Goal: Task Accomplishment & Management: Complete application form

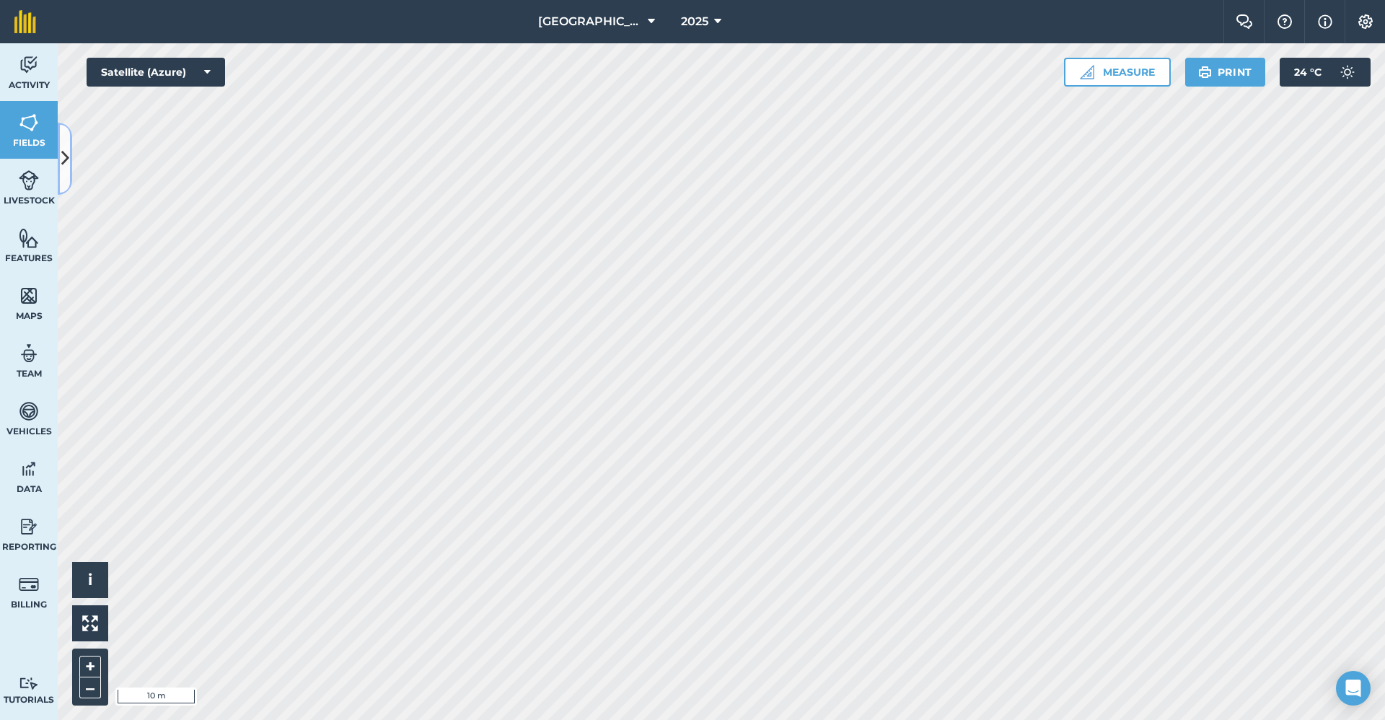
click at [70, 130] on button at bounding box center [65, 159] width 14 height 72
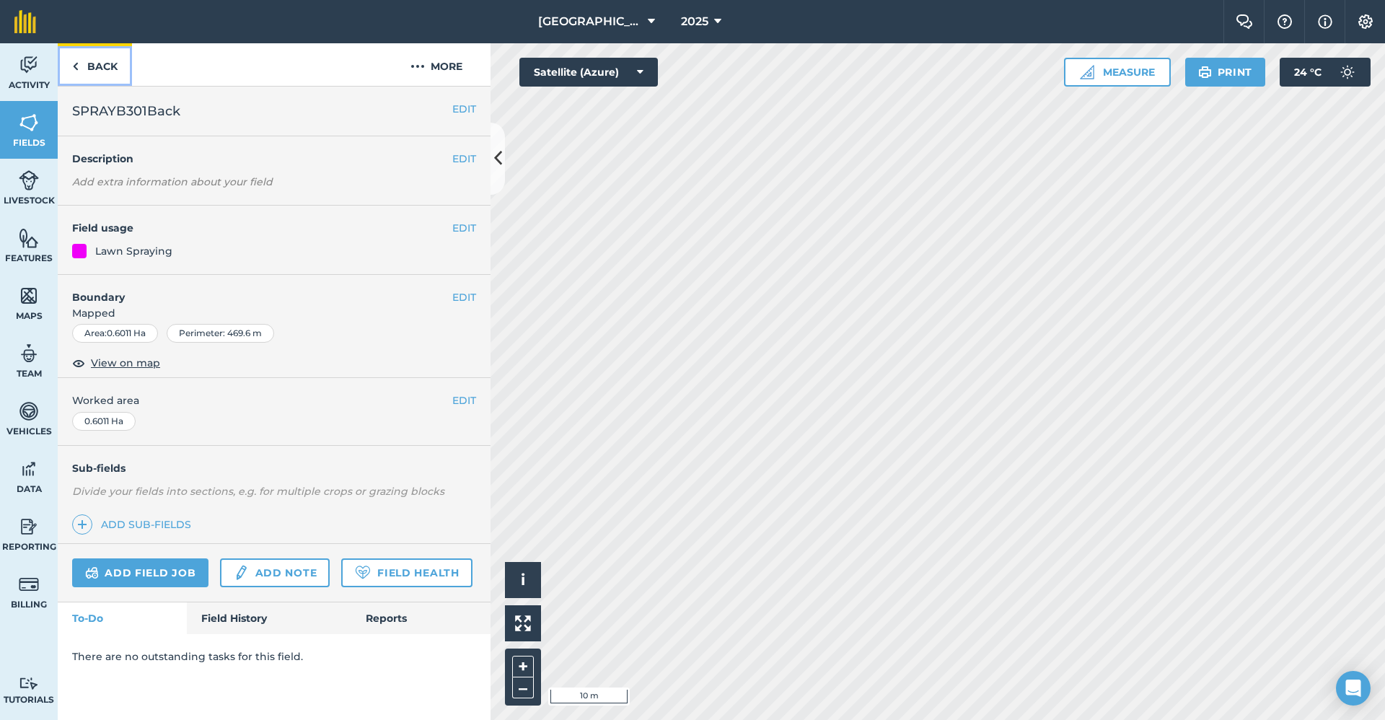
click at [87, 68] on link "Back" at bounding box center [95, 64] width 74 height 43
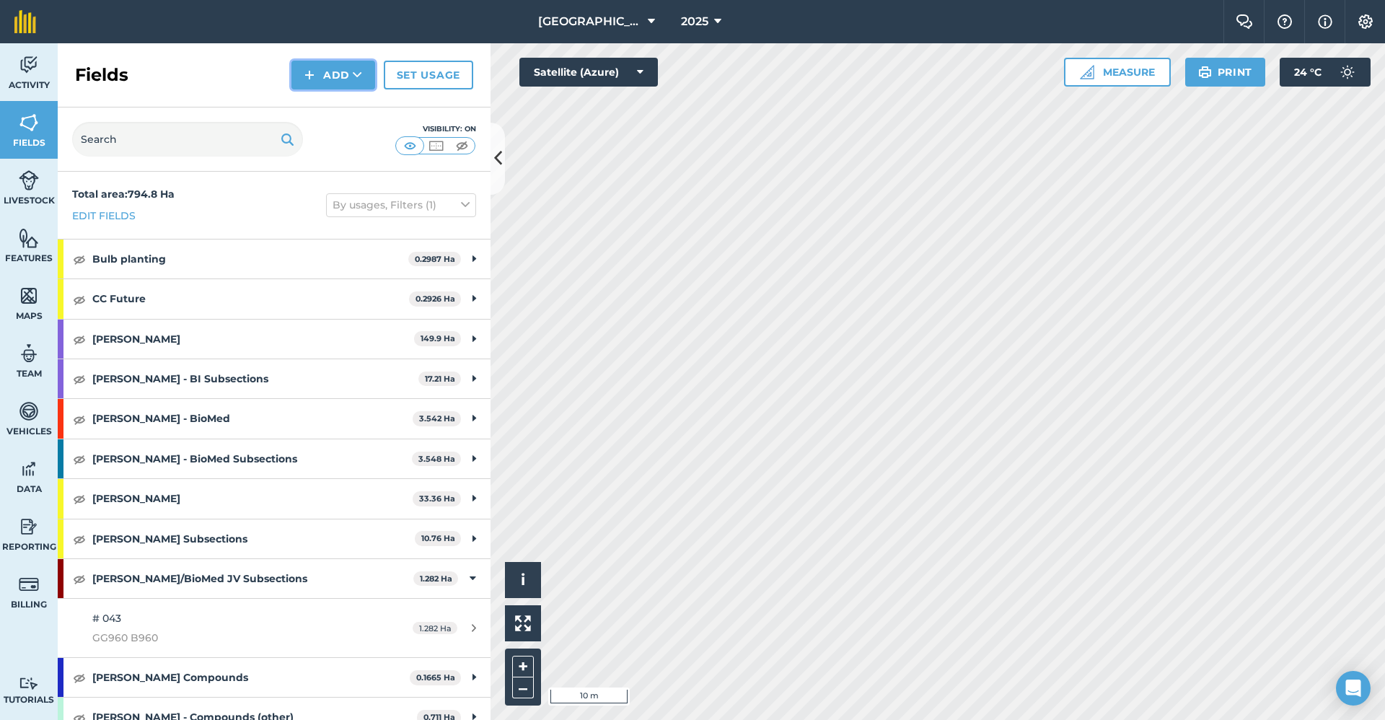
click at [338, 68] on button "Add" at bounding box center [333, 75] width 84 height 29
click at [328, 104] on link "Draw" at bounding box center [333, 108] width 79 height 32
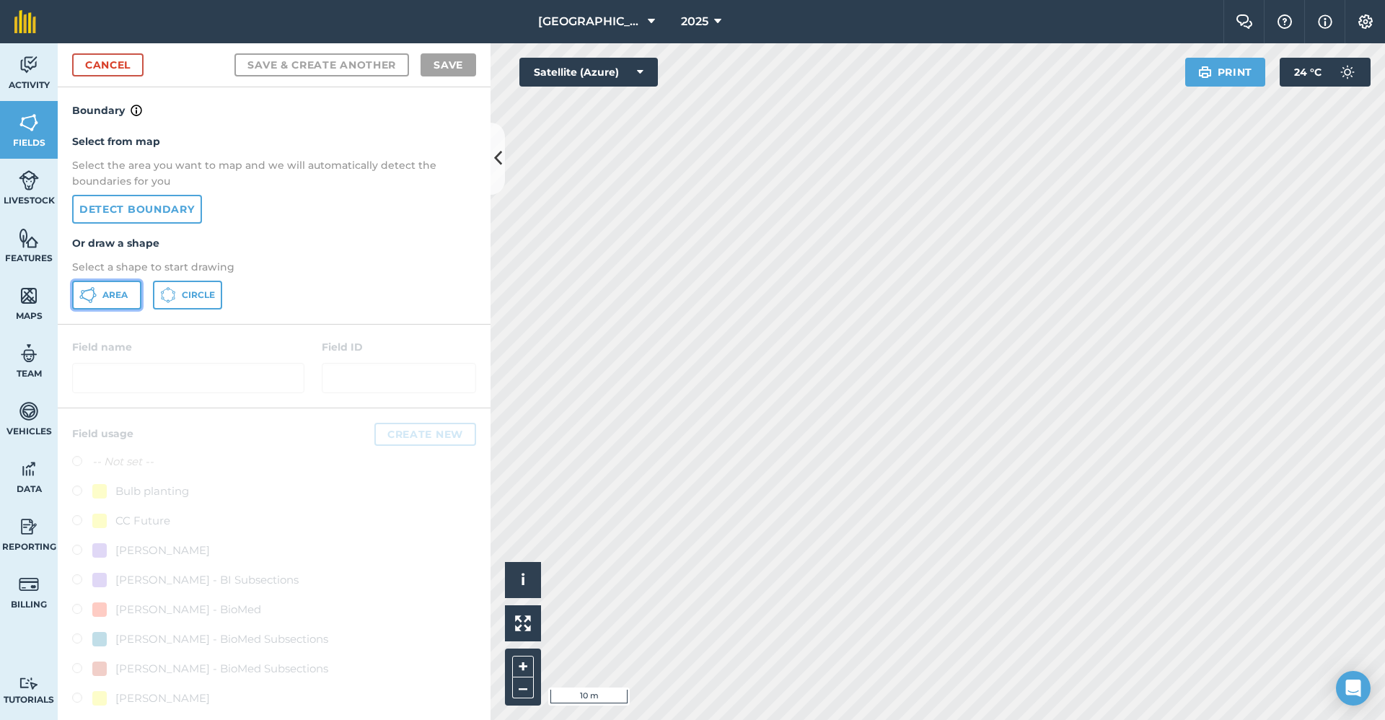
click at [124, 304] on button "Area" at bounding box center [106, 295] width 69 height 29
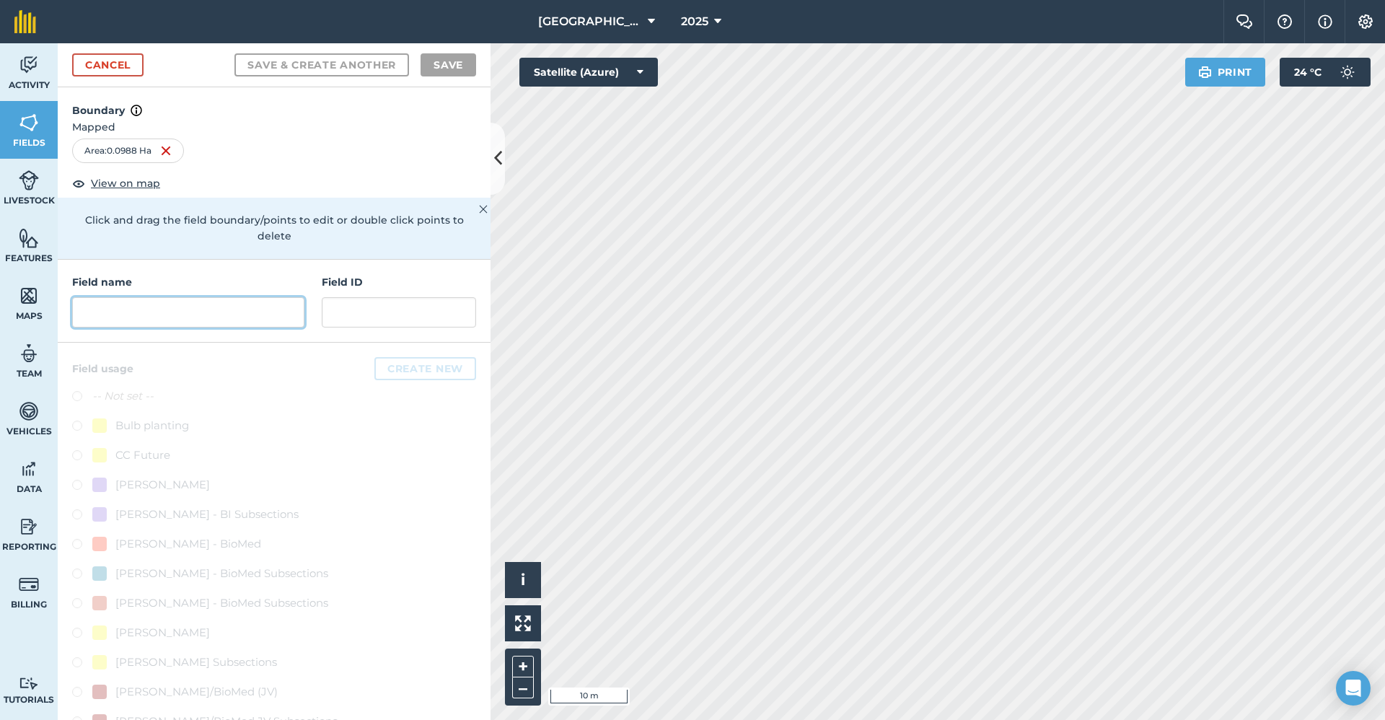
click at [199, 320] on input "text" at bounding box center [188, 312] width 232 height 30
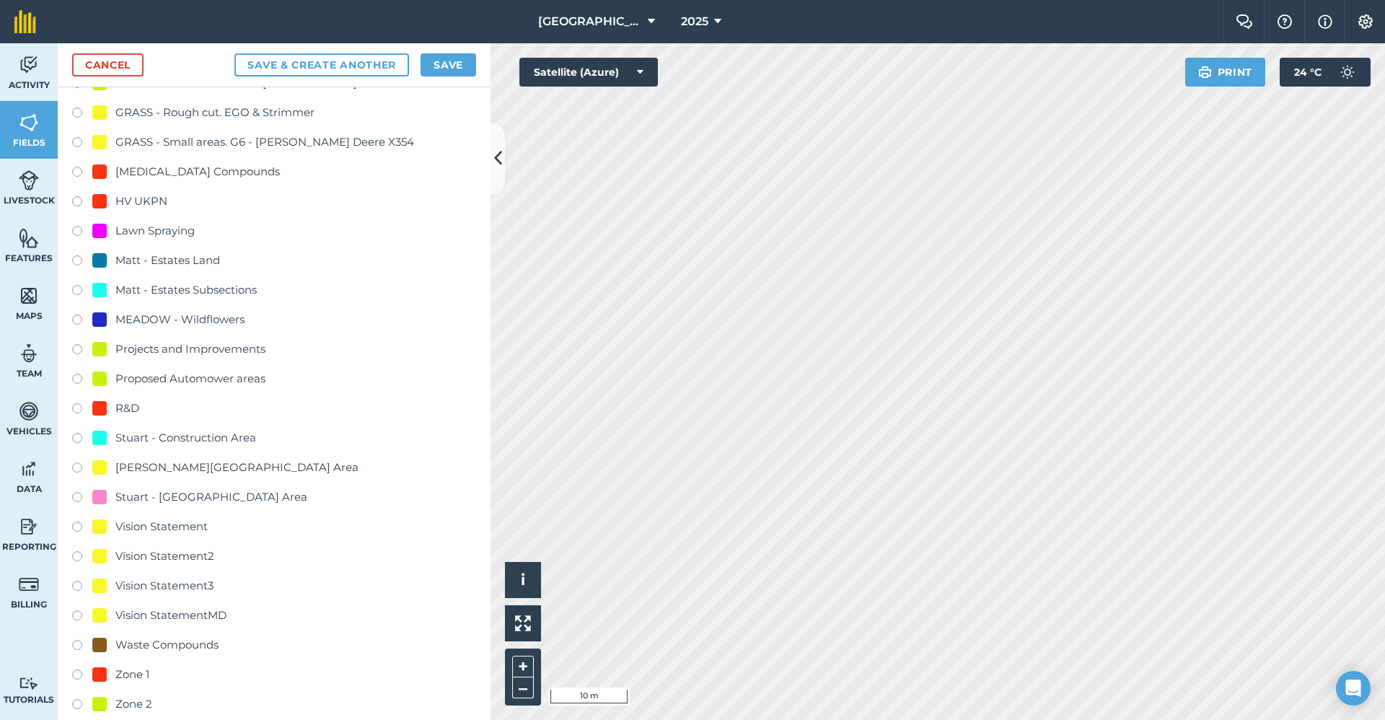
scroll to position [1010, 0]
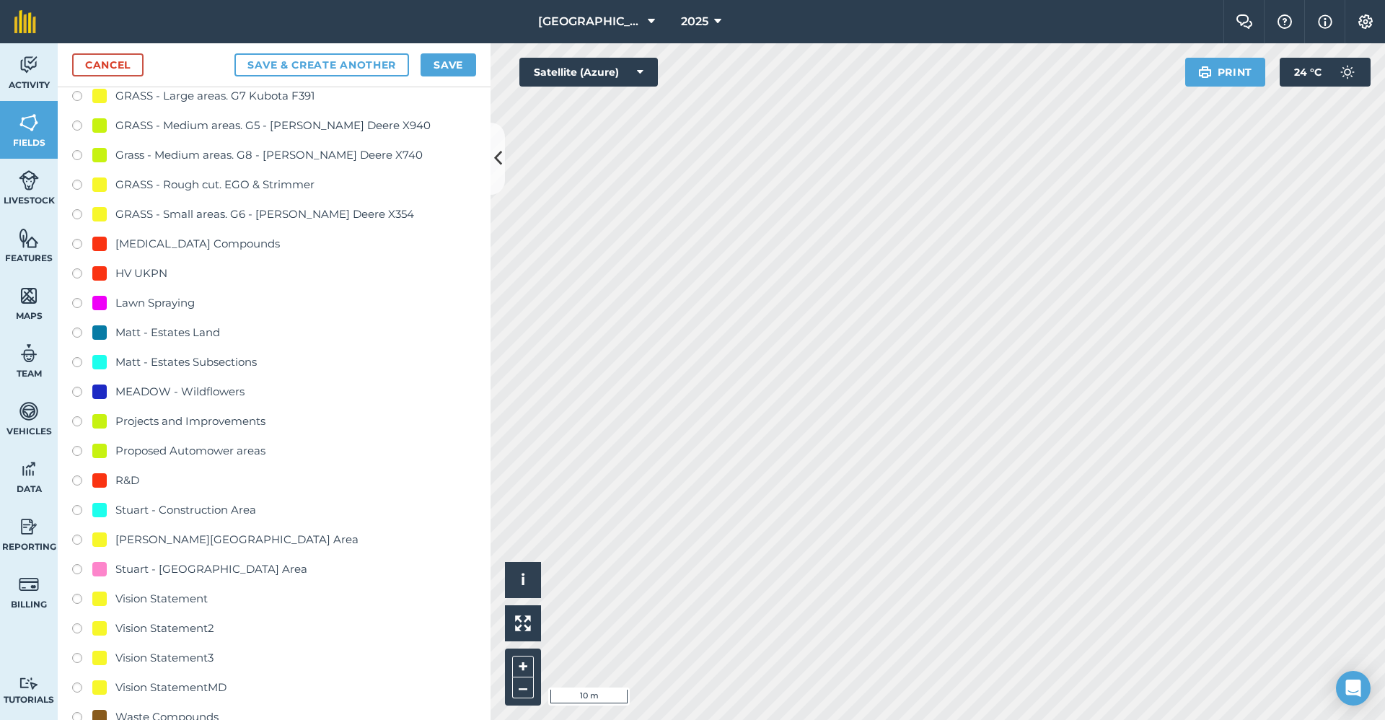
type input "SPRAYB301Circle"
click at [138, 300] on div "Lawn Spraying" at bounding box center [154, 302] width 79 height 17
radio input "true"
click at [449, 71] on button "Save" at bounding box center [448, 64] width 56 height 23
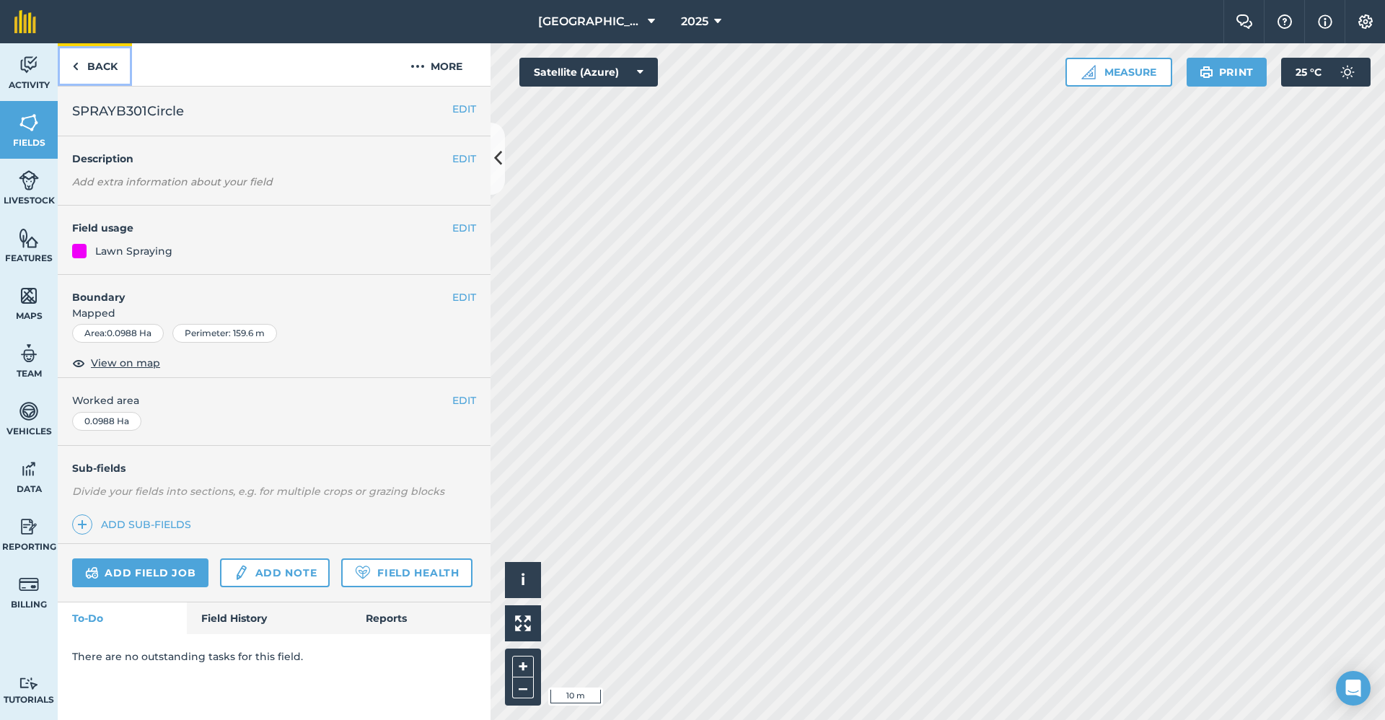
click at [87, 74] on link "Back" at bounding box center [95, 64] width 74 height 43
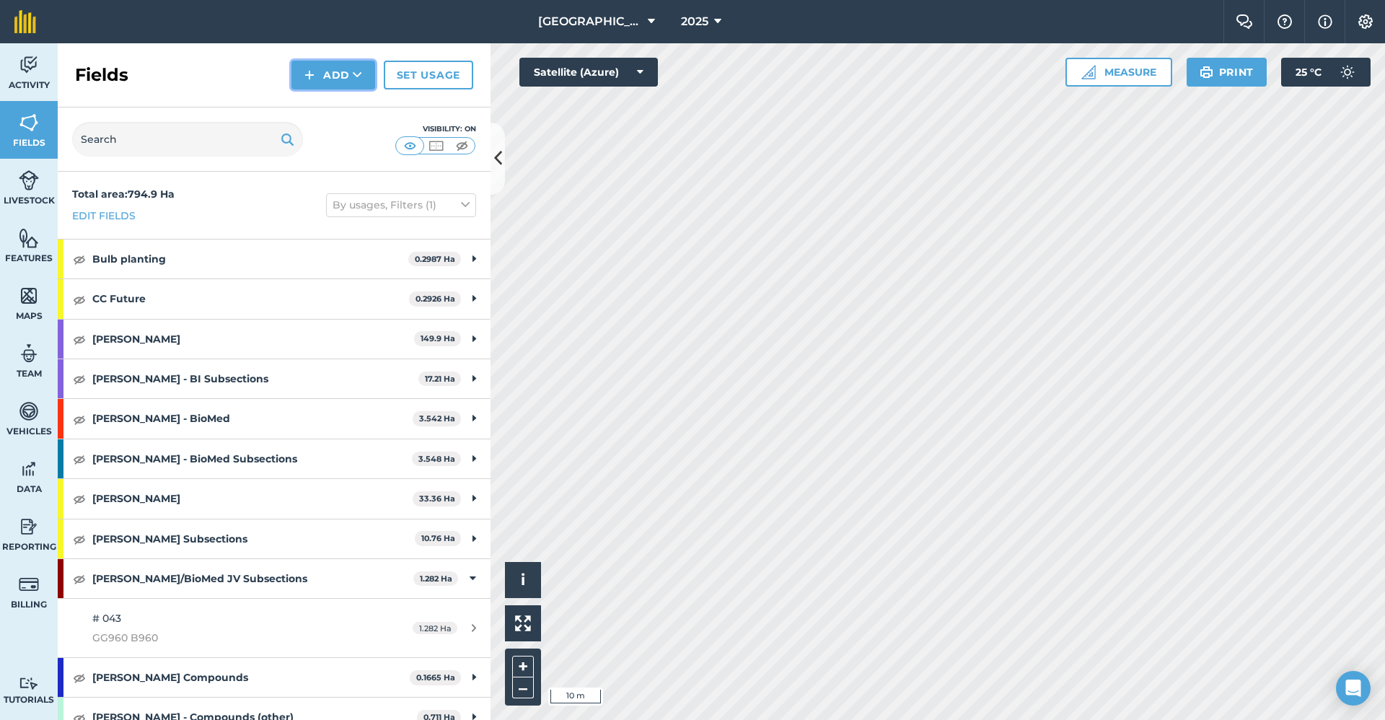
click at [331, 74] on button "Add" at bounding box center [333, 75] width 84 height 29
click at [326, 107] on link "Draw" at bounding box center [333, 108] width 79 height 32
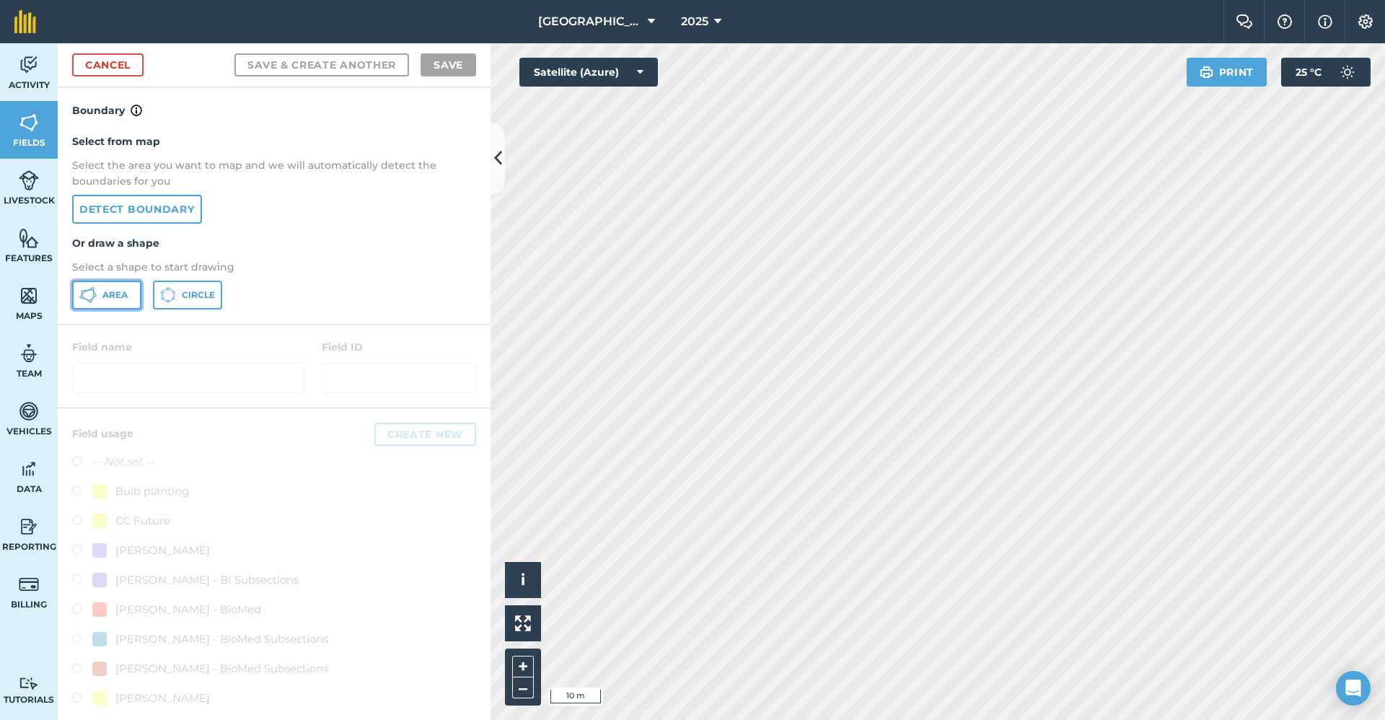
click at [113, 297] on span "Area" at bounding box center [114, 295] width 25 height 12
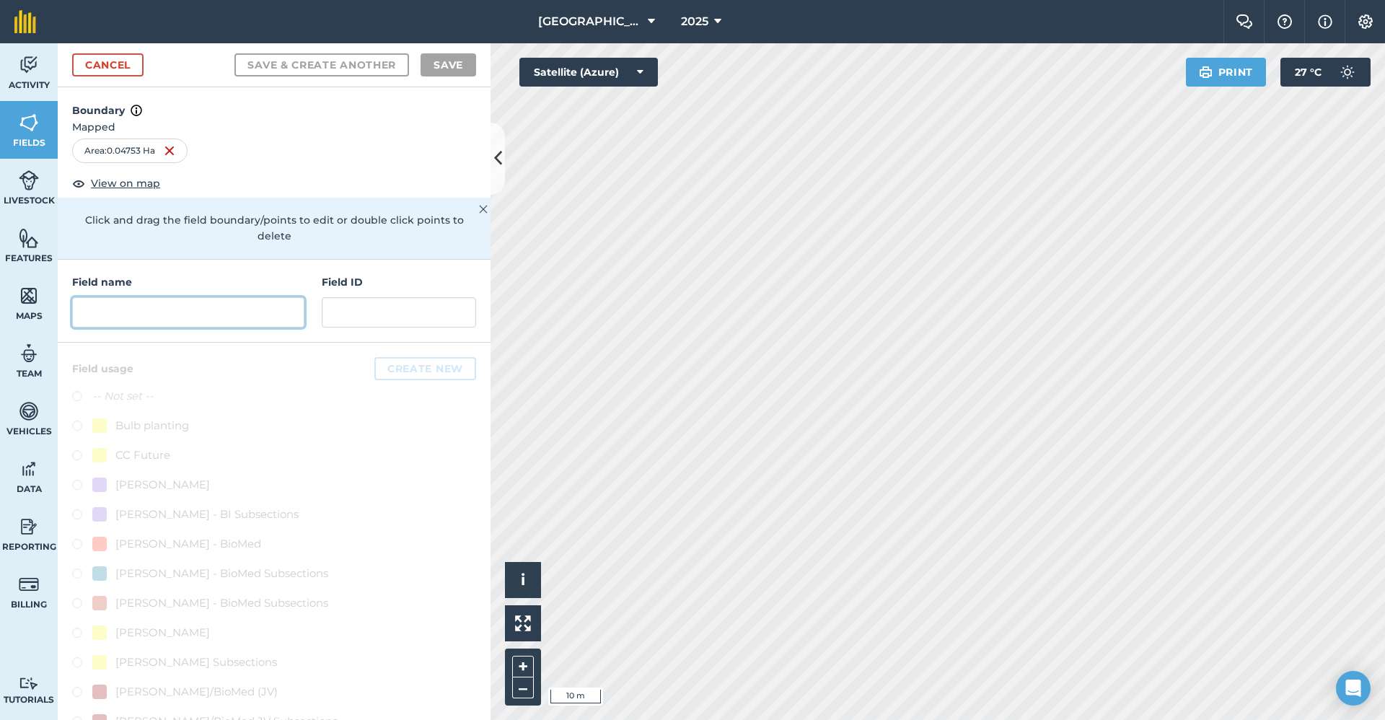
click at [110, 322] on input "text" at bounding box center [188, 312] width 232 height 30
click at [189, 323] on input "text" at bounding box center [188, 312] width 232 height 30
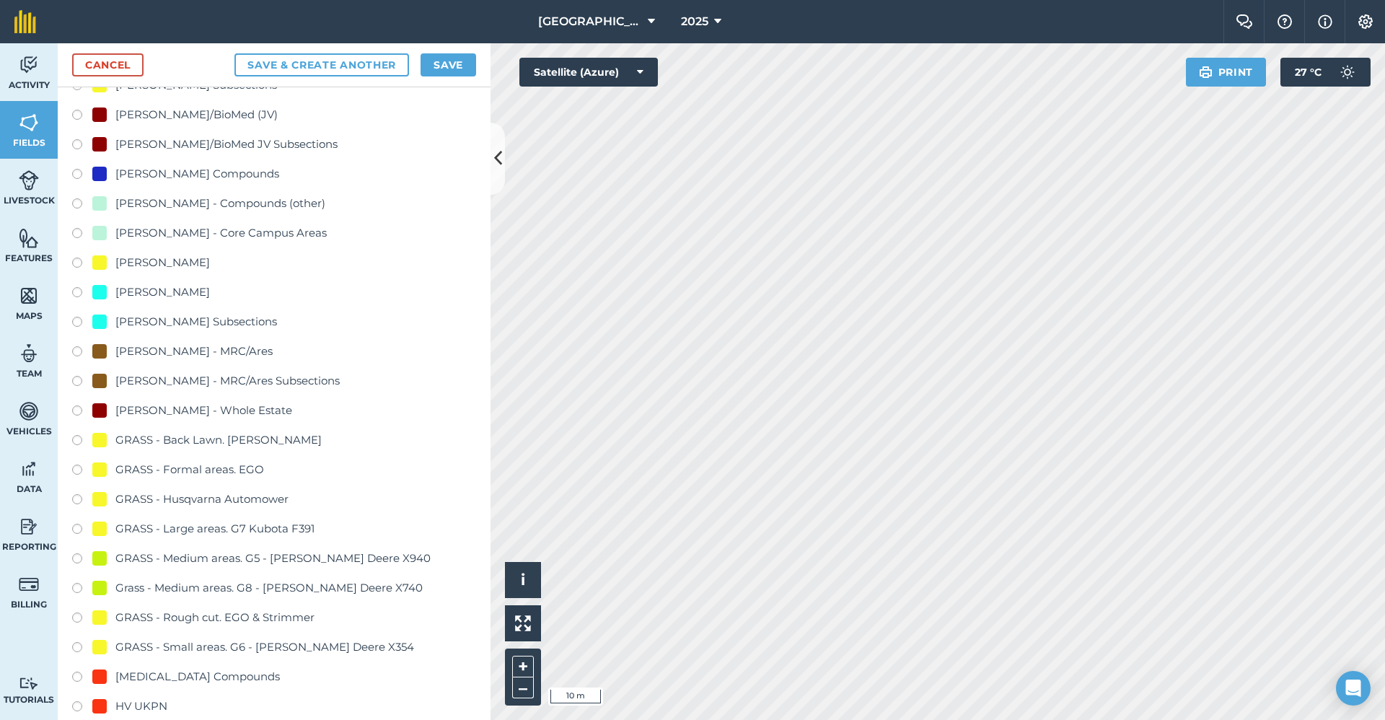
scroll to position [649, 0]
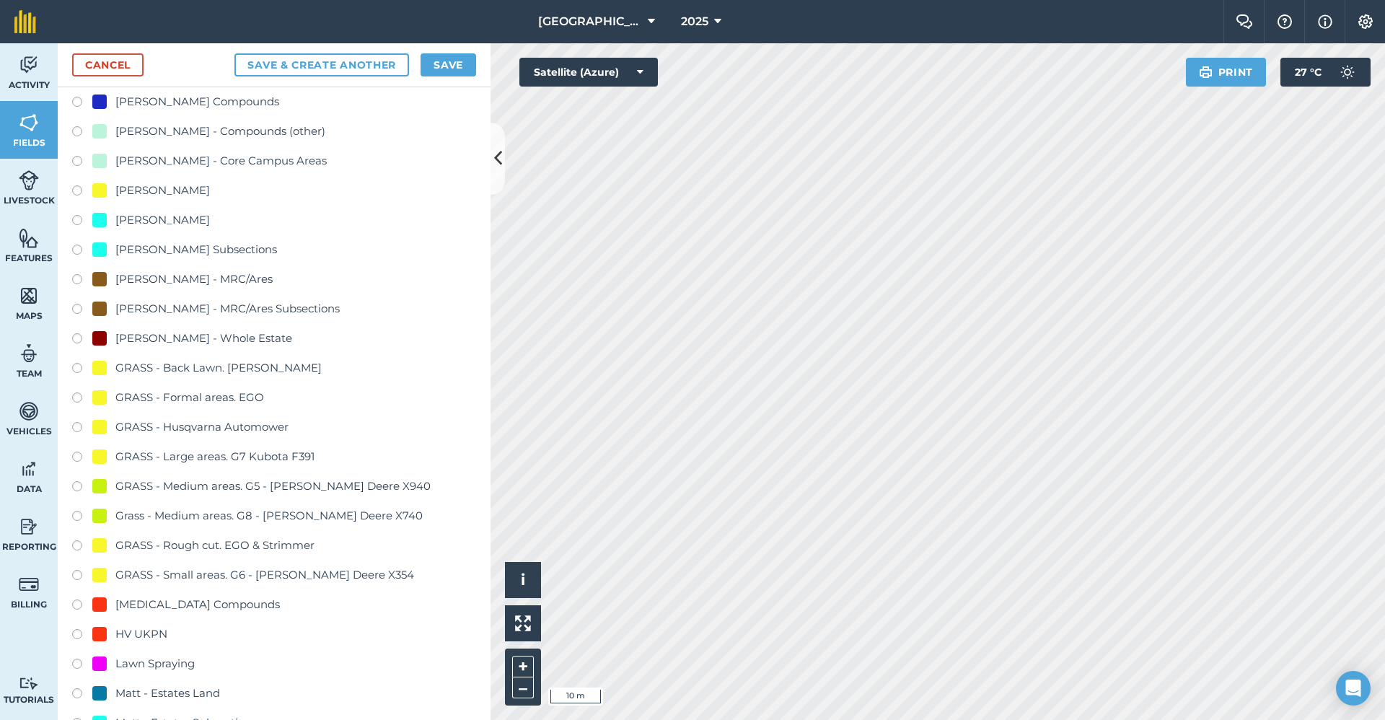
type input "SPRAYB301Sides"
click at [74, 663] on label at bounding box center [82, 665] width 20 height 14
radio input "true"
click at [448, 68] on button "Save" at bounding box center [448, 64] width 56 height 23
